Goal: Information Seeking & Learning: Learn about a topic

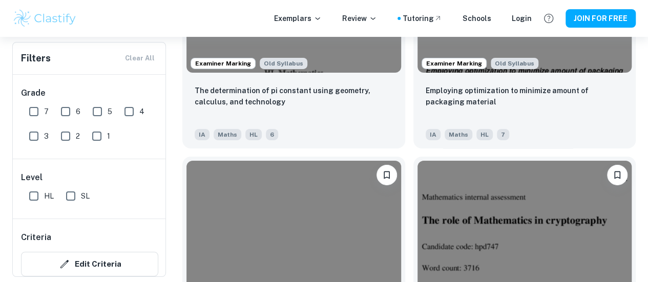
scroll to position [1699, 0]
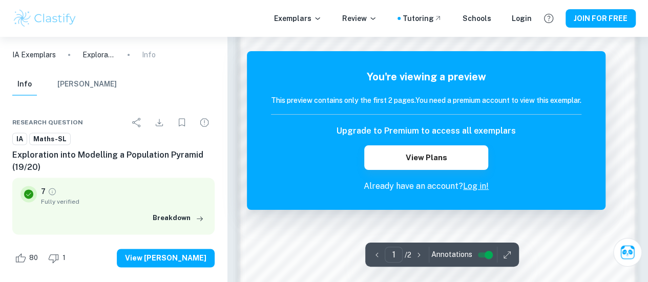
scroll to position [665, 0]
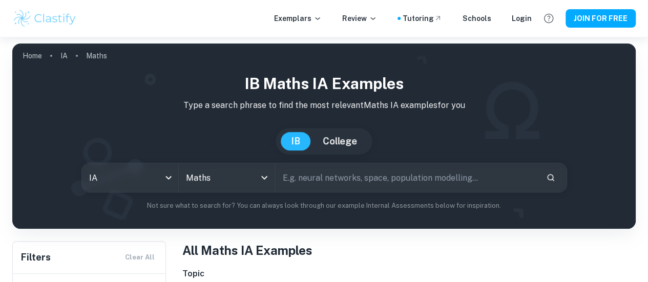
scroll to position [244, 0]
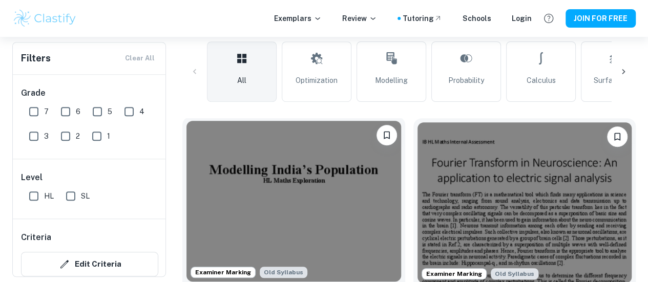
click at [263, 178] on img at bounding box center [293, 201] width 215 height 161
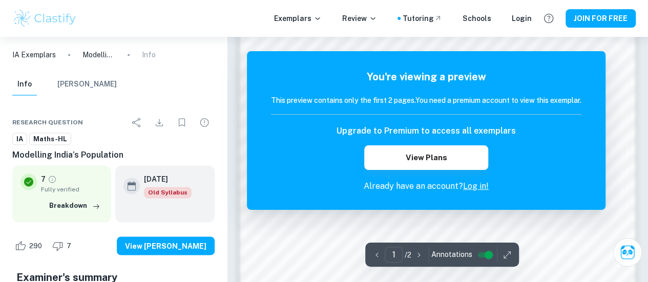
scroll to position [768, 0]
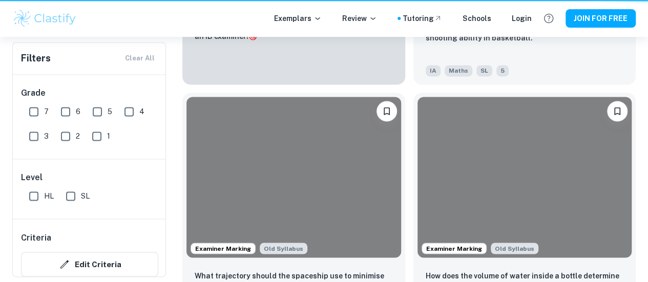
scroll to position [244, 0]
